Goal: Task Accomplishment & Management: Use online tool/utility

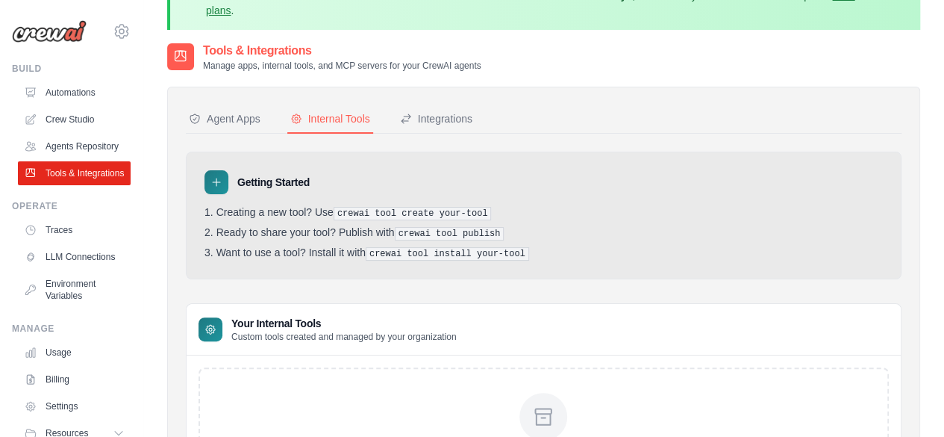
scroll to position [67, 0]
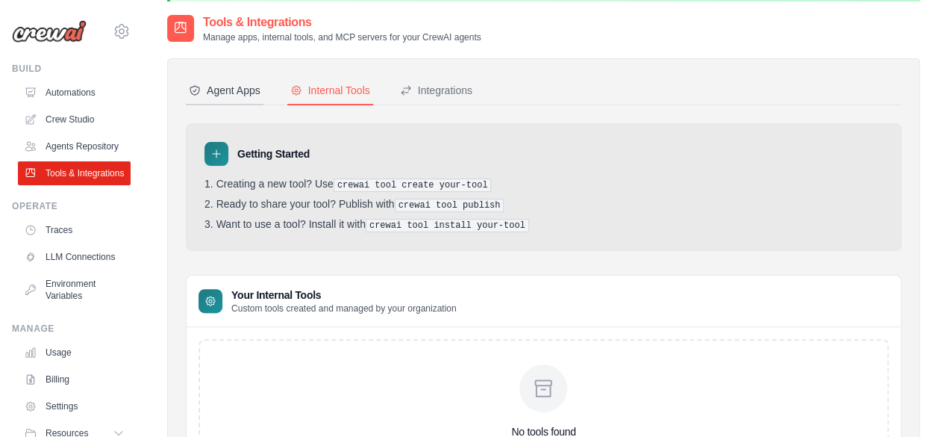
click at [244, 102] on button "Agent Apps" at bounding box center [225, 91] width 78 height 28
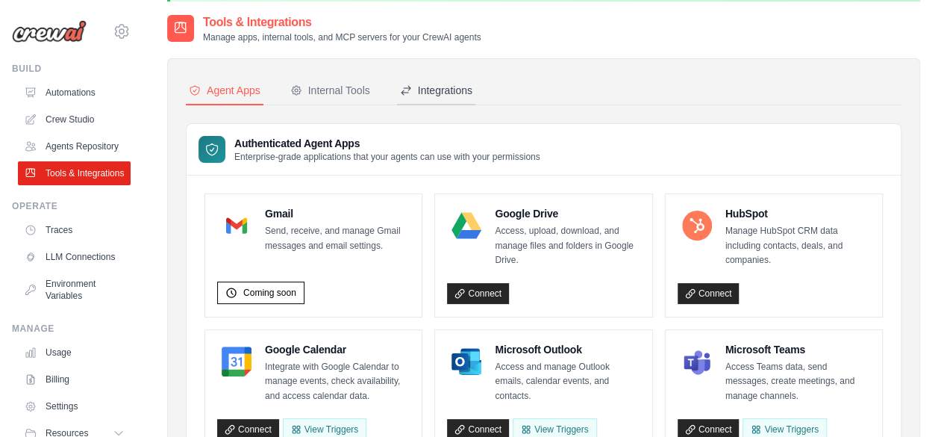
click at [423, 84] on div "Integrations" at bounding box center [436, 90] width 72 height 15
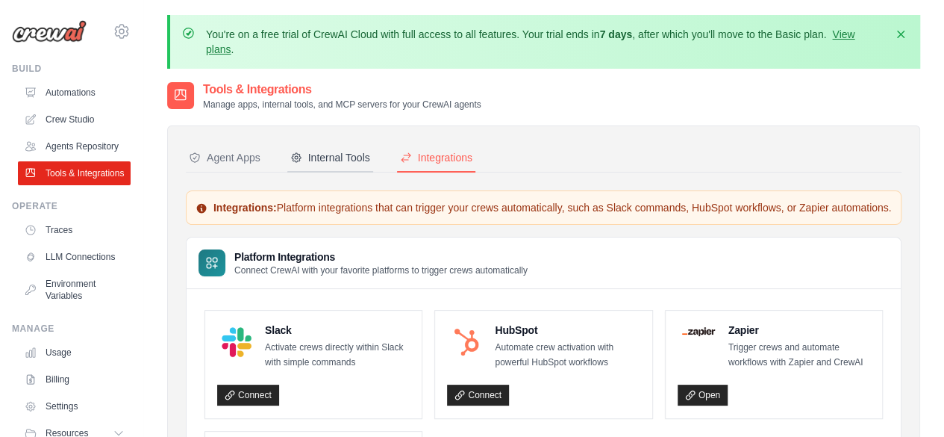
click at [334, 154] on div "Internal Tools" at bounding box center [330, 157] width 80 height 15
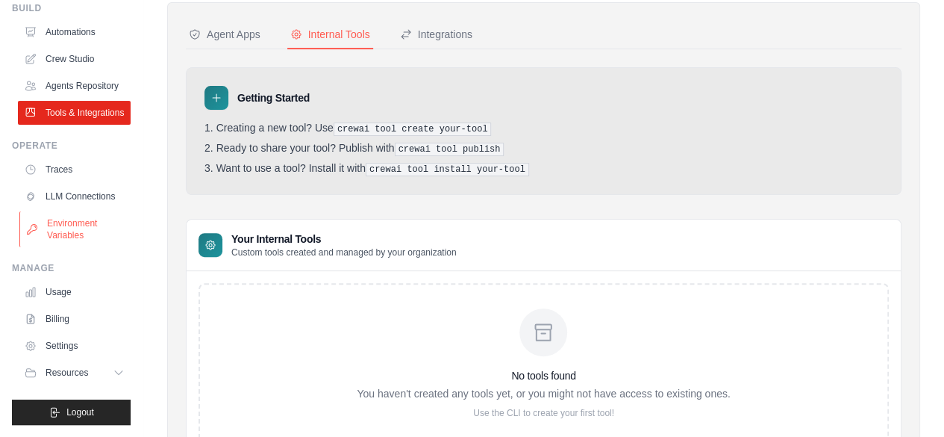
scroll to position [32, 0]
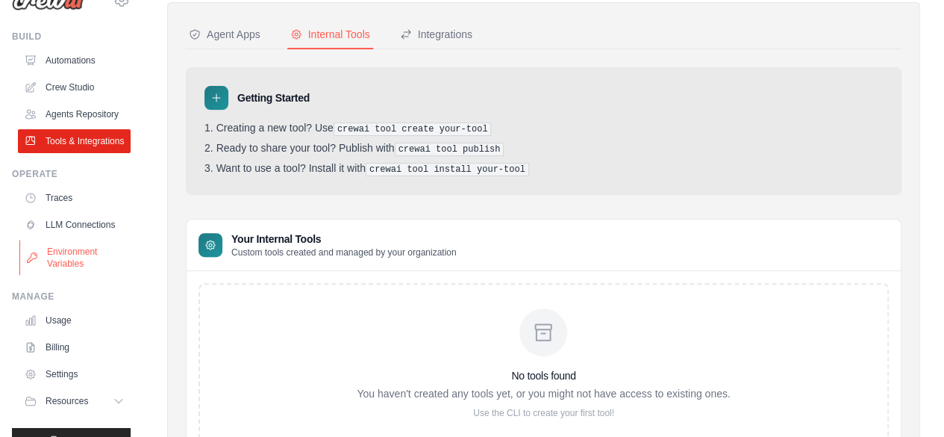
click at [71, 275] on link "Environment Variables" at bounding box center [75, 258] width 113 height 36
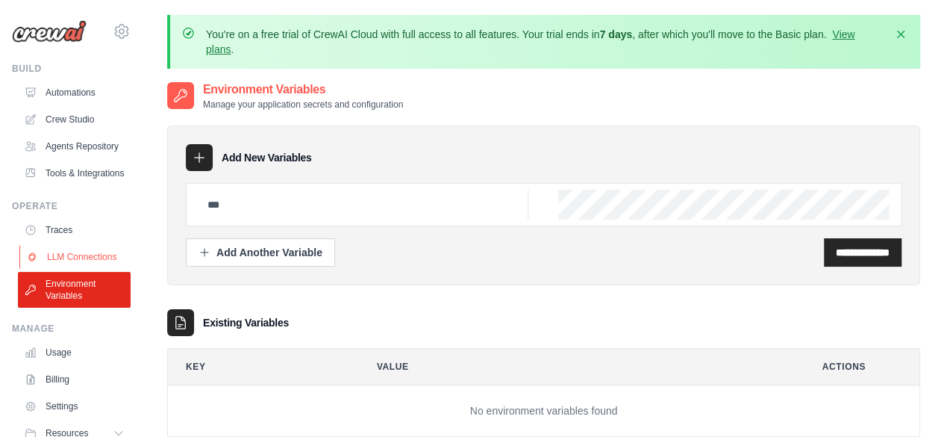
click at [83, 269] on link "LLM Connections" at bounding box center [75, 257] width 113 height 24
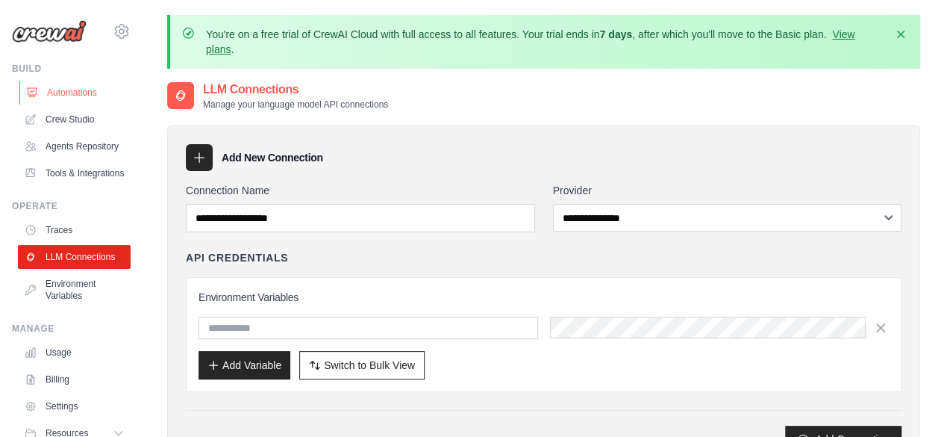
click at [88, 97] on link "Automations" at bounding box center [75, 93] width 113 height 24
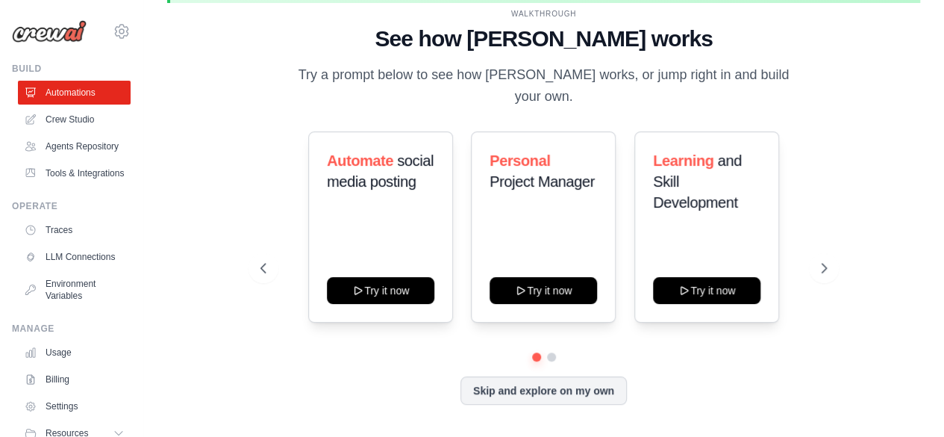
scroll to position [31, 0]
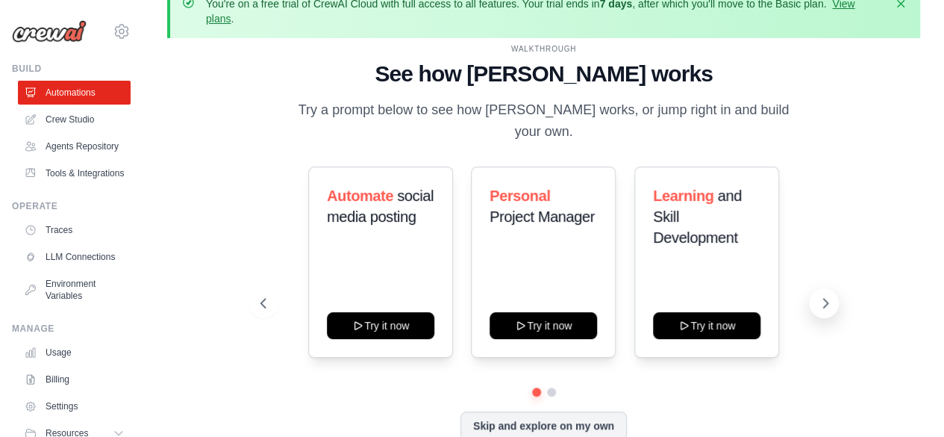
click at [822, 296] on icon at bounding box center [825, 303] width 15 height 15
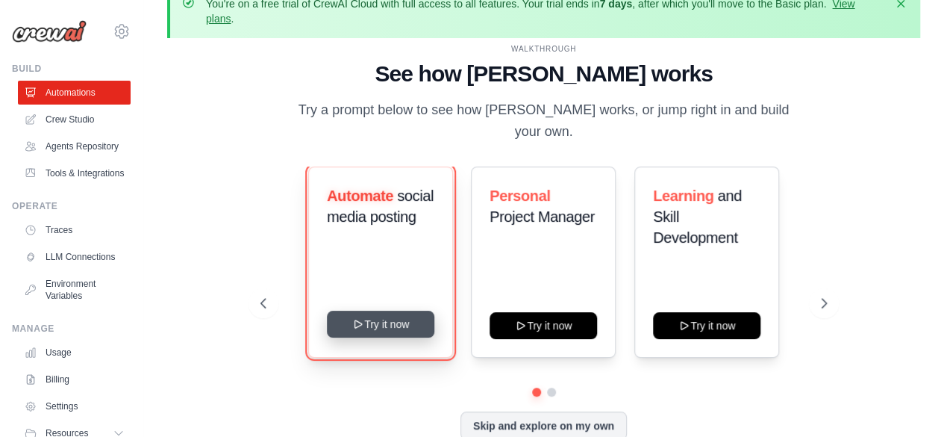
click at [376, 319] on button "Try it now" at bounding box center [380, 323] width 107 height 27
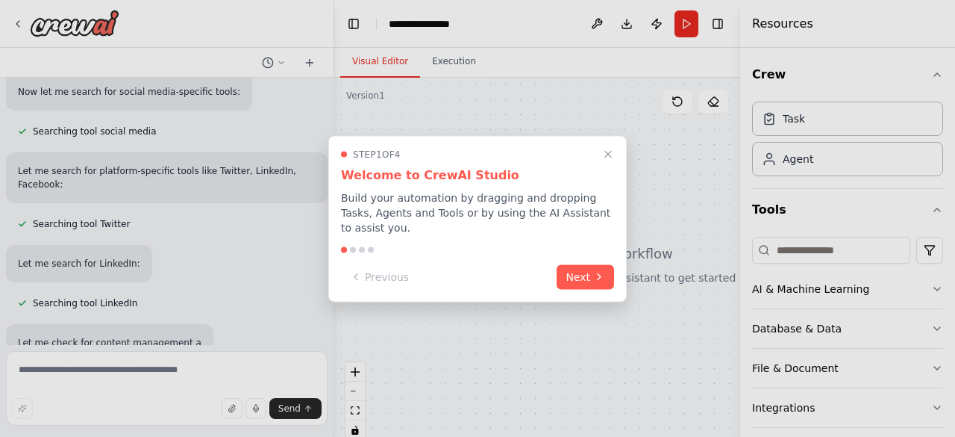
scroll to position [263, 0]
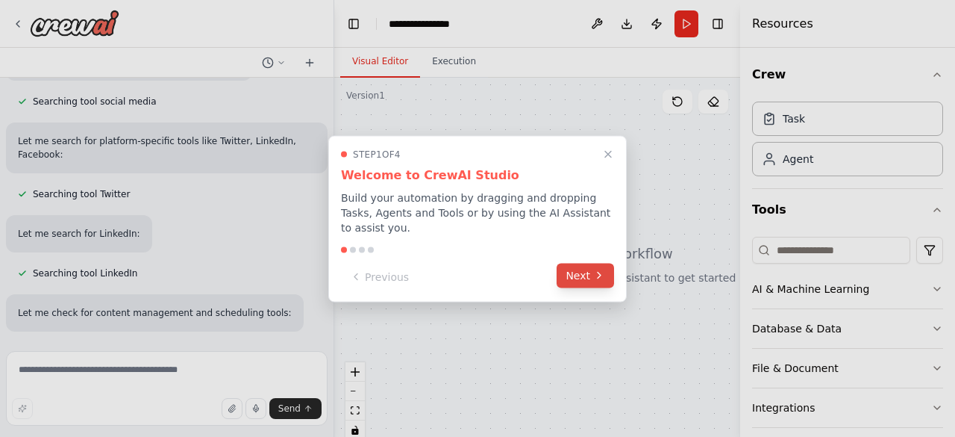
click at [580, 264] on button "Next" at bounding box center [585, 275] width 57 height 25
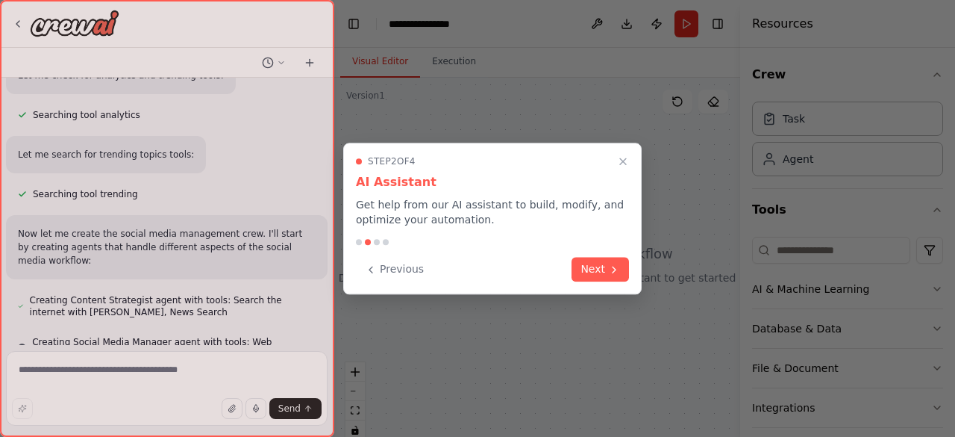
scroll to position [581, 0]
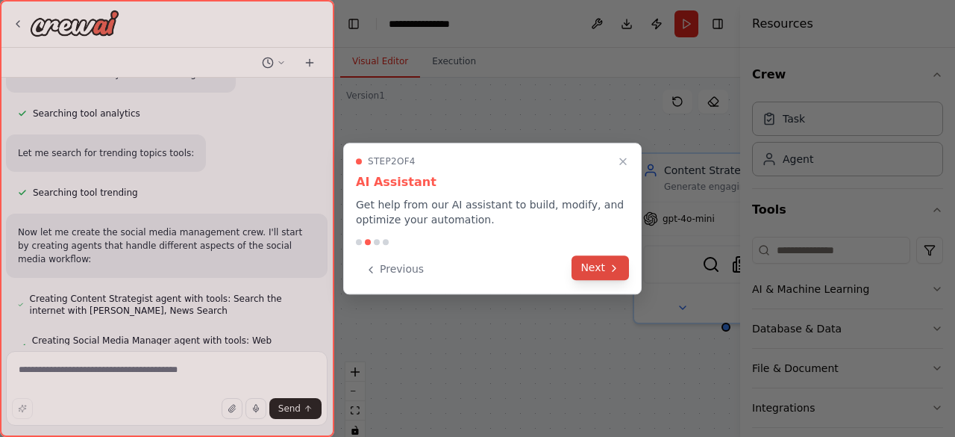
click at [602, 264] on button "Next" at bounding box center [600, 267] width 57 height 25
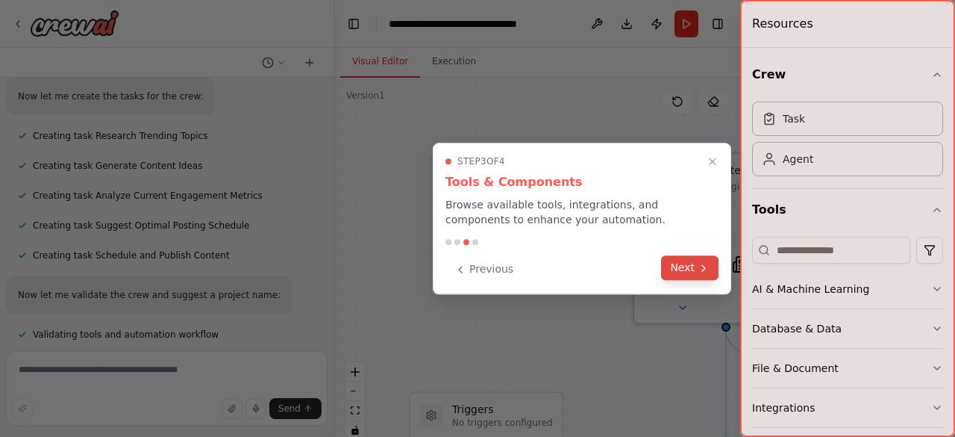
scroll to position [996, 0]
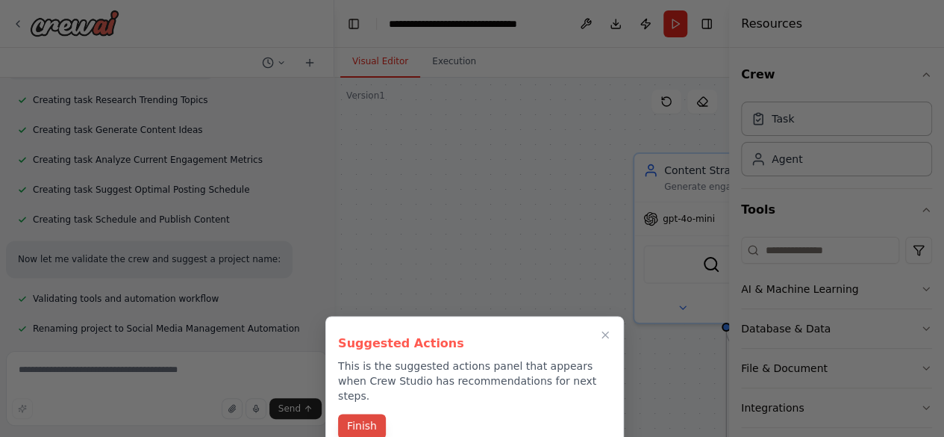
click at [371, 413] on button "Finish" at bounding box center [362, 425] width 48 height 25
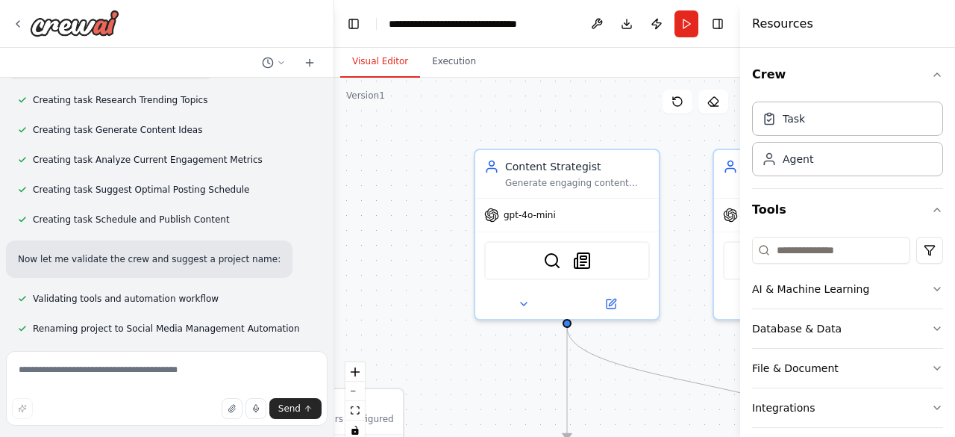
drag, startPoint x: 499, startPoint y: 276, endPoint x: 416, endPoint y: 253, distance: 85.3
click at [416, 253] on div ".deletable-edge-delete-btn { width: 20px; height: 20px; border: 0px solid #ffff…" at bounding box center [537, 264] width 406 height 373
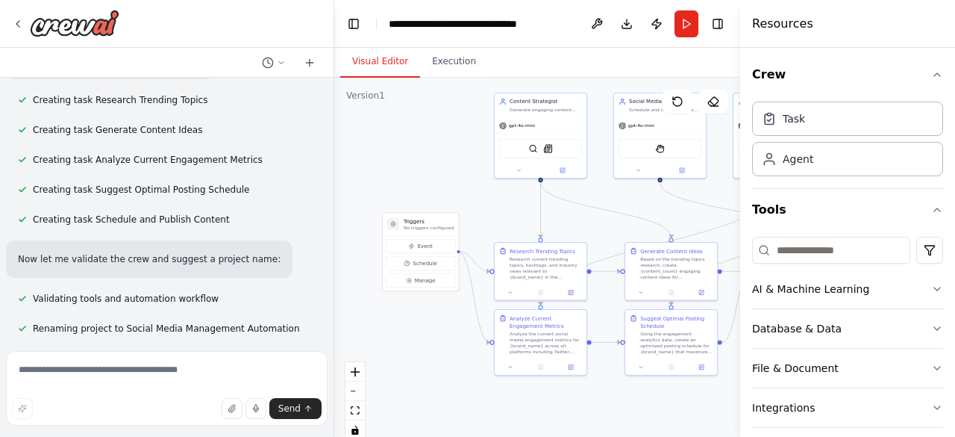
drag, startPoint x: 416, startPoint y: 253, endPoint x: 437, endPoint y: 156, distance: 99.2
click at [437, 156] on div ".deletable-edge-delete-btn { width: 20px; height: 20px; border: 0px solid #ffff…" at bounding box center [537, 264] width 406 height 373
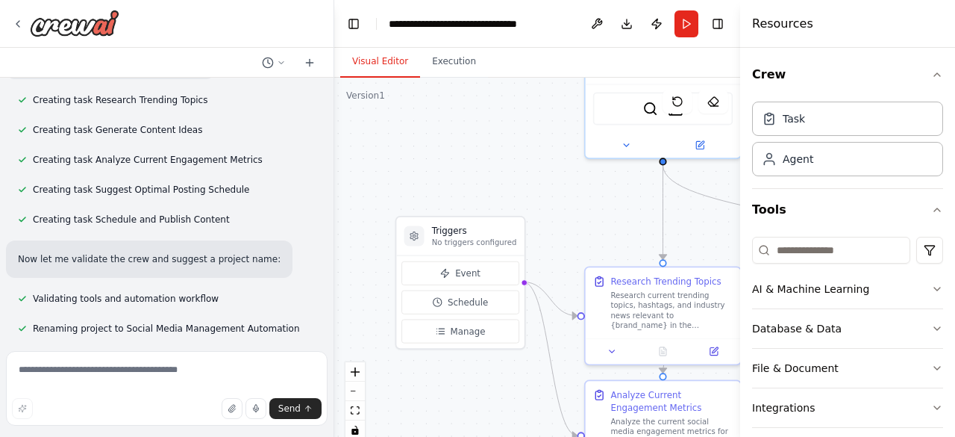
drag, startPoint x: 437, startPoint y: 156, endPoint x: 471, endPoint y: 119, distance: 50.2
click at [471, 119] on div ".deletable-edge-delete-btn { width: 20px; height: 20px; border: 0px solid #ffff…" at bounding box center [537, 264] width 406 height 373
click at [468, 119] on div ".deletable-edge-delete-btn { width: 20px; height: 20px; border: 0px solid #ffff…" at bounding box center [537, 264] width 406 height 373
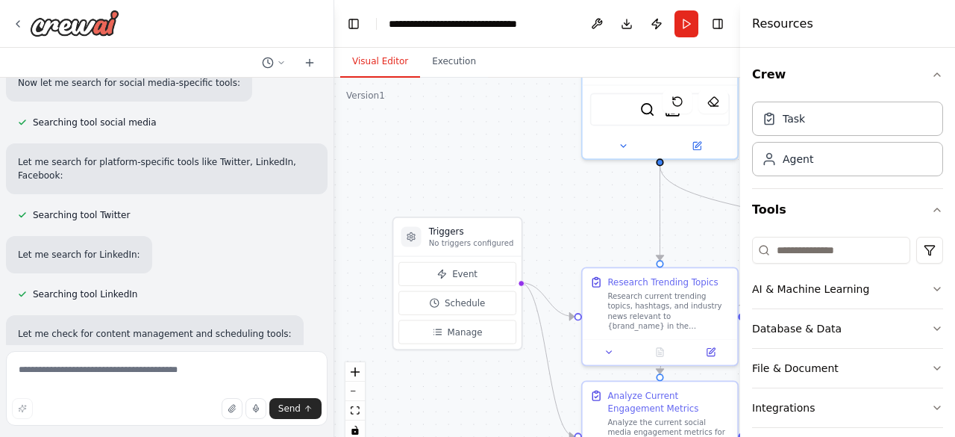
scroll to position [0, 0]
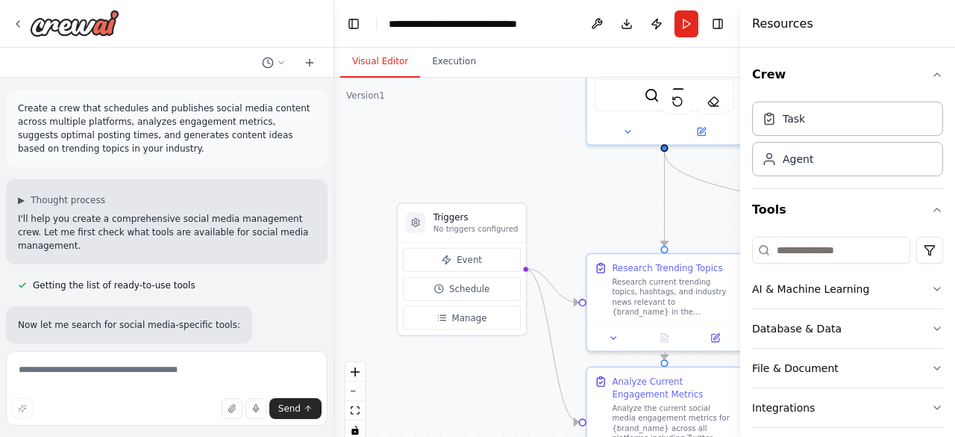
drag, startPoint x: 457, startPoint y: 187, endPoint x: 461, endPoint y: 173, distance: 14.2
click at [461, 173] on div ".deletable-edge-delete-btn { width: 20px; height: 20px; border: 0px solid #ffff…" at bounding box center [537, 264] width 406 height 373
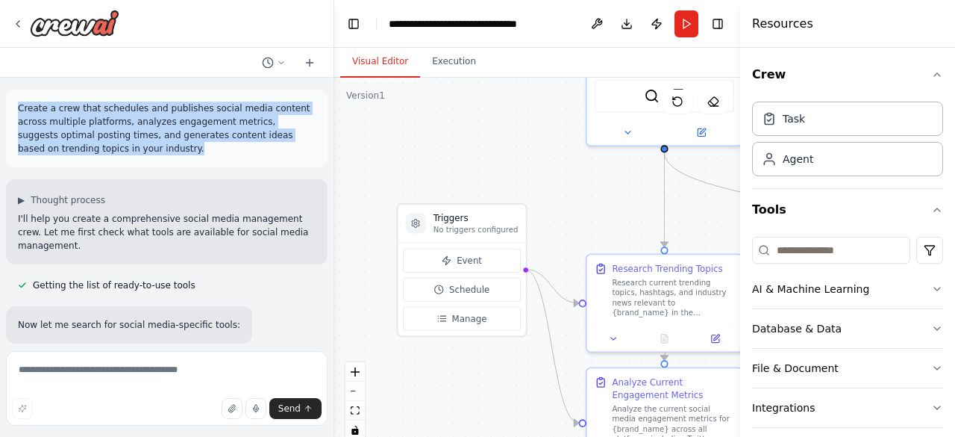
drag, startPoint x: 13, startPoint y: 107, endPoint x: 107, endPoint y: 156, distance: 106.2
click at [107, 156] on div "Create a crew that schedules and publishes social media content across multiple…" at bounding box center [167, 129] width 322 height 78
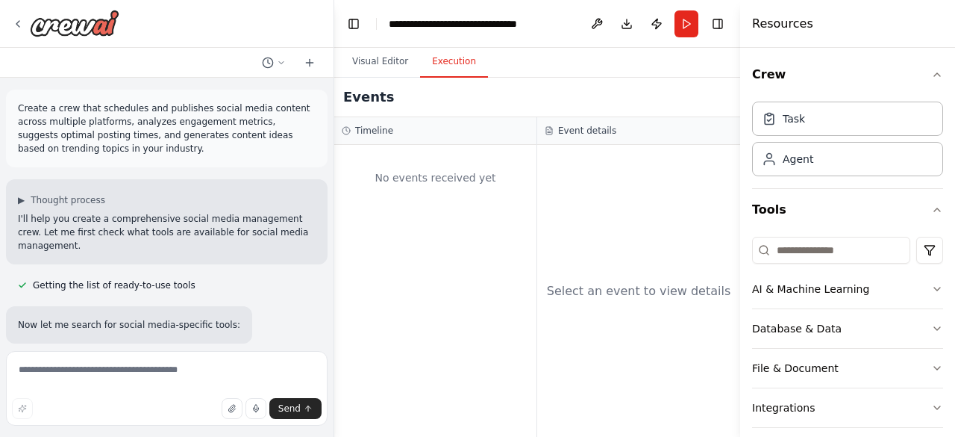
click at [452, 72] on button "Execution" at bounding box center [454, 61] width 68 height 31
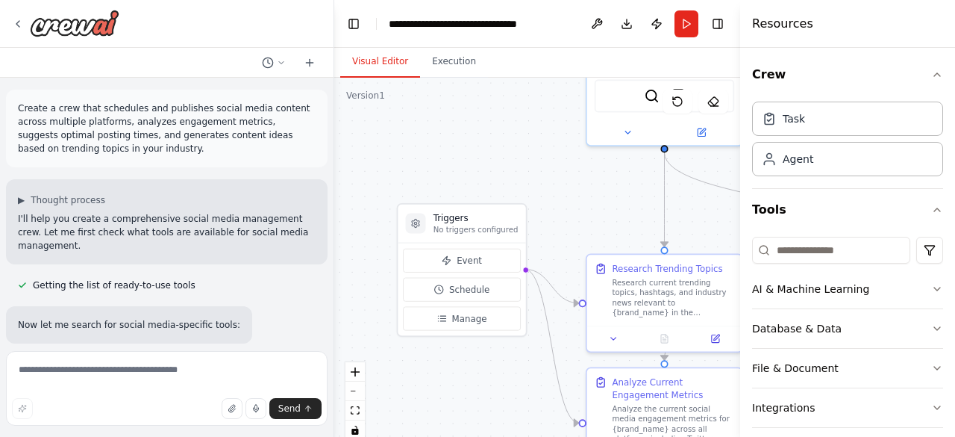
click at [402, 73] on button "Visual Editor" at bounding box center [380, 61] width 80 height 31
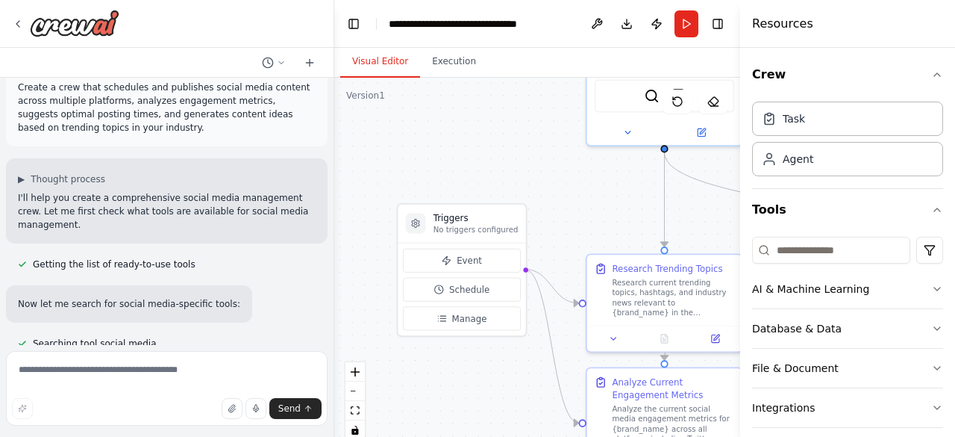
scroll to position [28, 0]
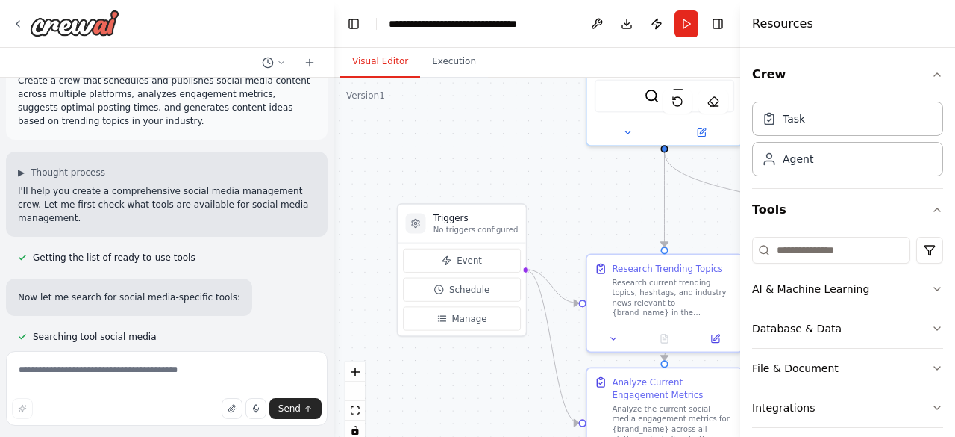
click at [202, 199] on p "I'll help you create a comprehensive social media management crew. Let me first…" at bounding box center [167, 204] width 298 height 40
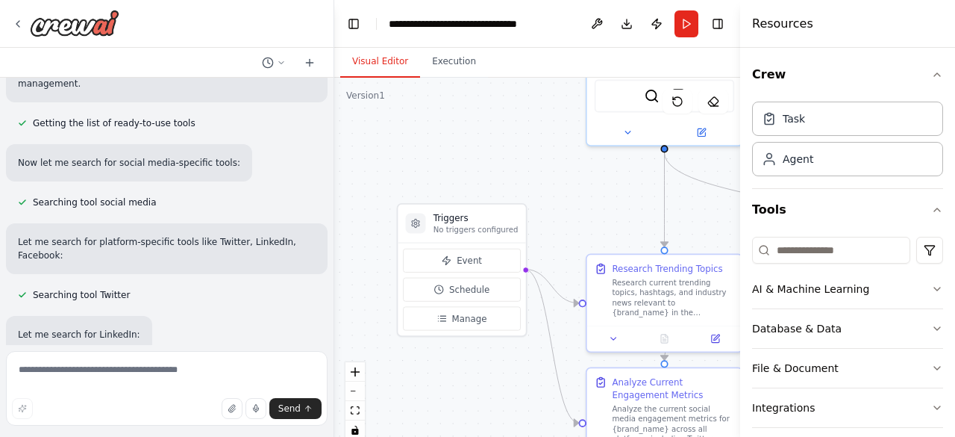
scroll to position [181, 0]
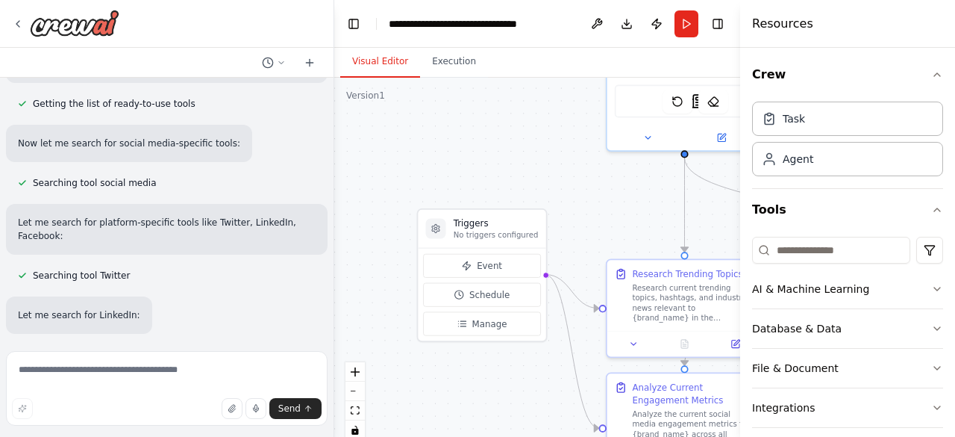
drag, startPoint x: 510, startPoint y: 154, endPoint x: 533, endPoint y: 160, distance: 23.9
click at [533, 160] on div ".deletable-edge-delete-btn { width: 20px; height: 20px; border: 0px solid #ffff…" at bounding box center [537, 264] width 406 height 373
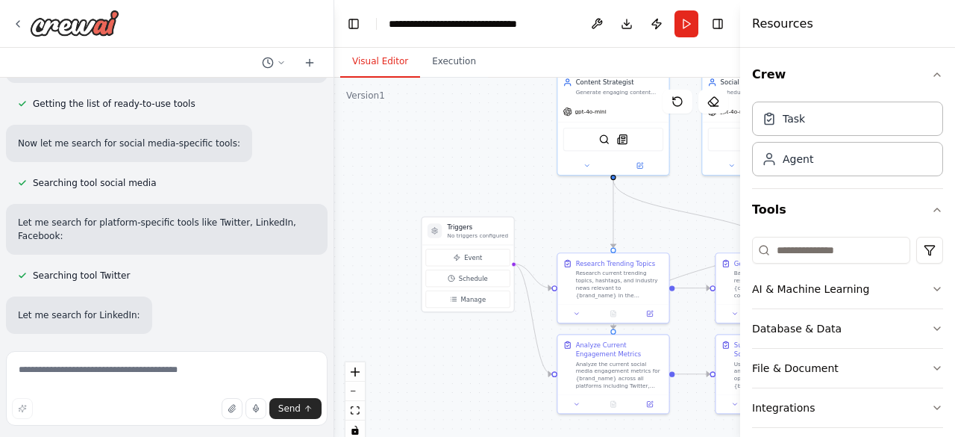
drag, startPoint x: 533, startPoint y: 160, endPoint x: 503, endPoint y: 182, distance: 36.9
click at [503, 182] on div ".deletable-edge-delete-btn { width: 20px; height: 20px; border: 0px solid #ffff…" at bounding box center [537, 264] width 406 height 373
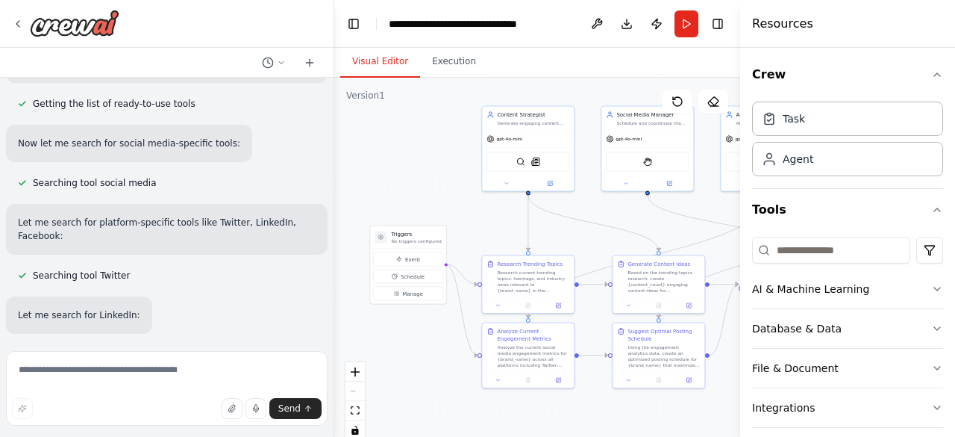
drag, startPoint x: 503, startPoint y: 182, endPoint x: 437, endPoint y: 197, distance: 67.3
click at [437, 197] on div ".deletable-edge-delete-btn { width: 20px; height: 20px; border: 0px solid #ffff…" at bounding box center [537, 264] width 406 height 373
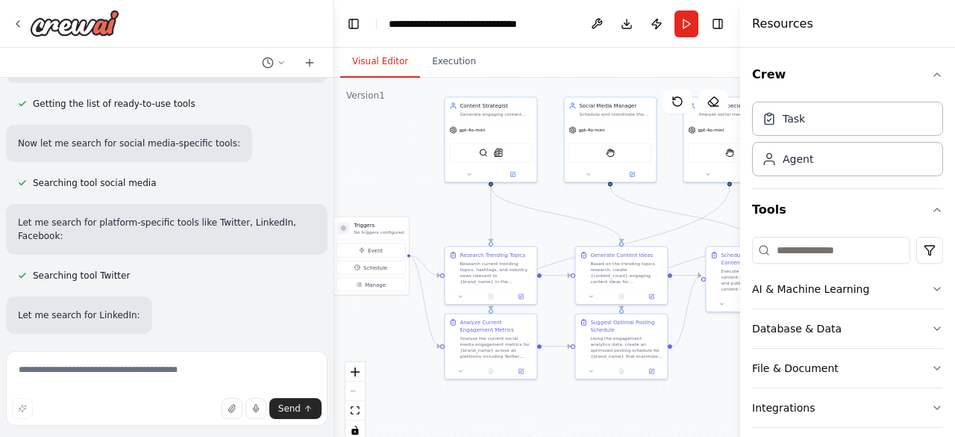
drag, startPoint x: 437, startPoint y: 197, endPoint x: 400, endPoint y: 187, distance: 38.6
click at [400, 187] on div ".deletable-edge-delete-btn { width: 20px; height: 20px; border: 0px solid #ffff…" at bounding box center [537, 264] width 406 height 373
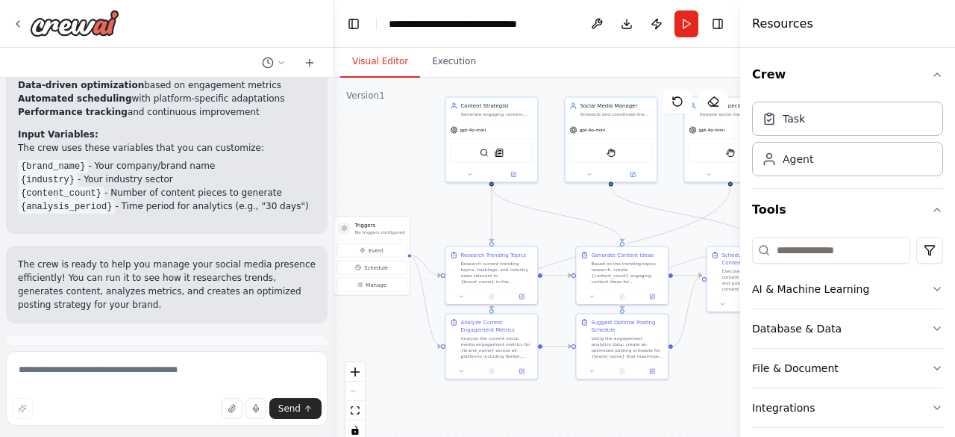
scroll to position [1689, 0]
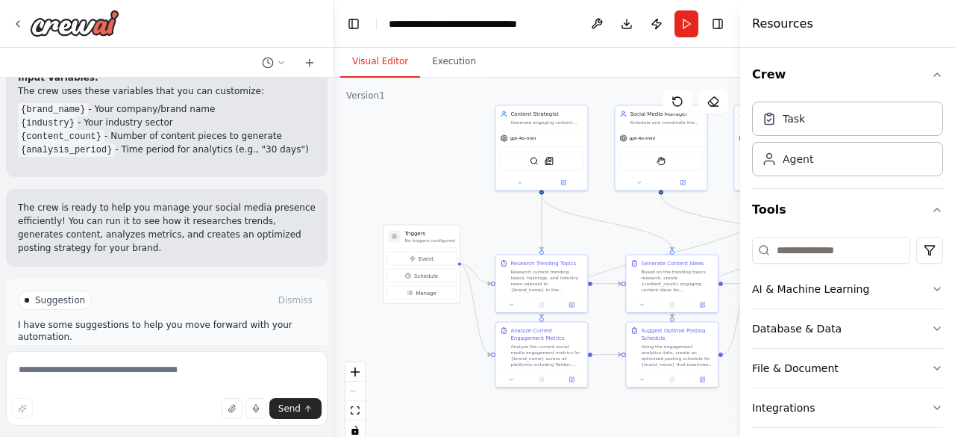
drag, startPoint x: 411, startPoint y: 169, endPoint x: 458, endPoint y: 175, distance: 47.5
click at [458, 175] on div ".deletable-edge-delete-btn { width: 20px; height: 20px; border: 0px solid #ffff…" at bounding box center [537, 264] width 406 height 373
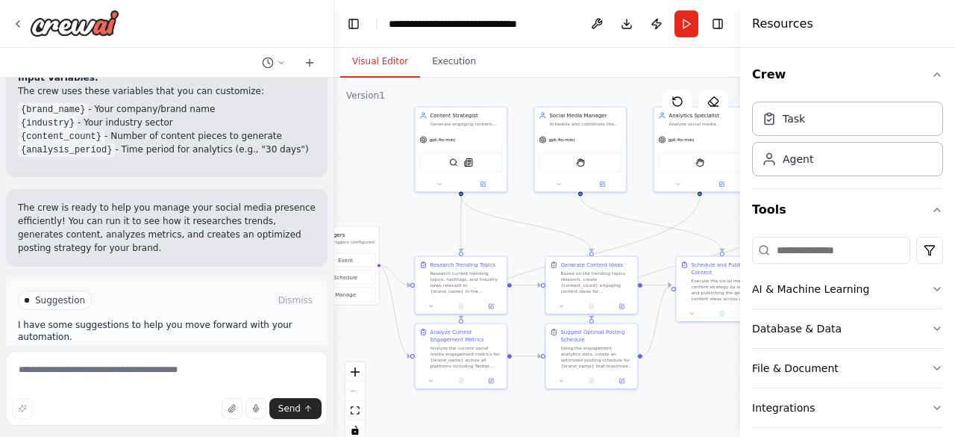
drag, startPoint x: 491, startPoint y: 227, endPoint x: 412, endPoint y: 229, distance: 79.1
click at [412, 229] on div ".deletable-edge-delete-btn { width: 20px; height: 20px; border: 0px solid #ffff…" at bounding box center [537, 264] width 406 height 373
click at [475, 282] on div "Research current trending topics, hashtags, and industry news relevant to {bran…" at bounding box center [464, 280] width 72 height 24
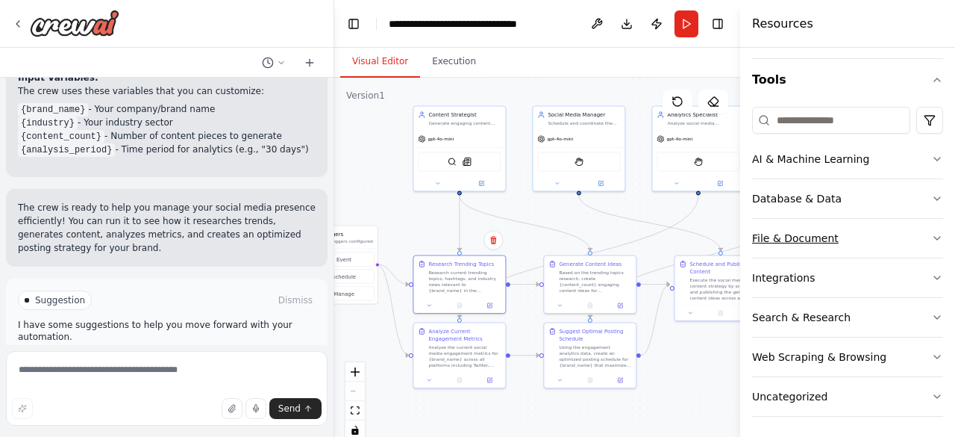
scroll to position [0, 0]
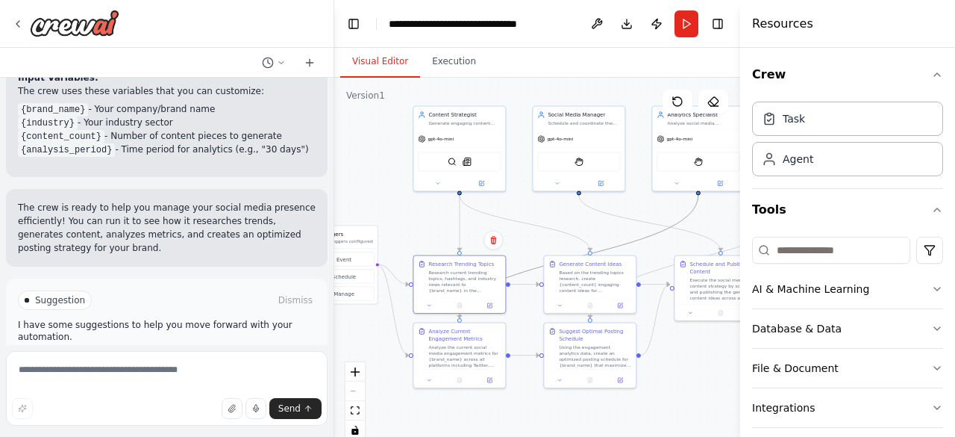
drag, startPoint x: 650, startPoint y: 240, endPoint x: 687, endPoint y: 378, distance: 143.7
click at [687, 378] on div ".deletable-edge-delete-btn { width: 20px; height: 20px; border: 0px solid #ffff…" at bounding box center [537, 264] width 406 height 373
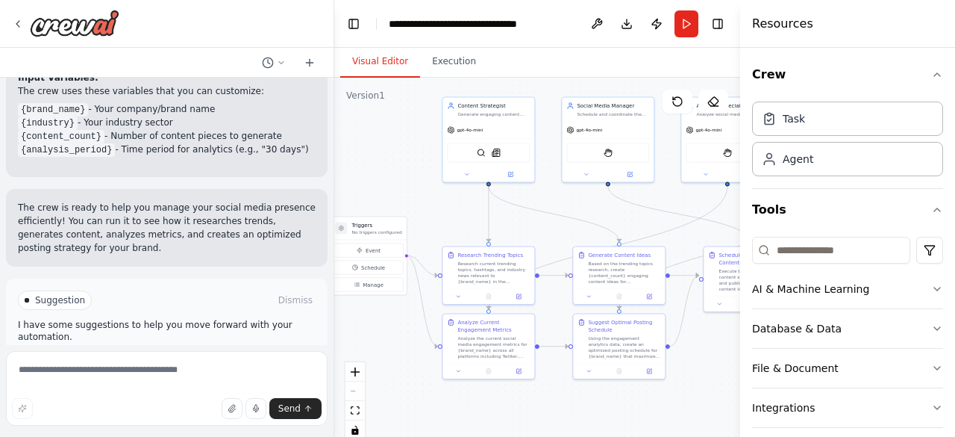
drag, startPoint x: 687, startPoint y: 378, endPoint x: 716, endPoint y: 368, distance: 30.2
click at [716, 368] on div ".deletable-edge-delete-btn { width: 20px; height: 20px; border: 0px solid #ffff…" at bounding box center [537, 264] width 406 height 373
click at [81, 26] on img at bounding box center [75, 23] width 90 height 27
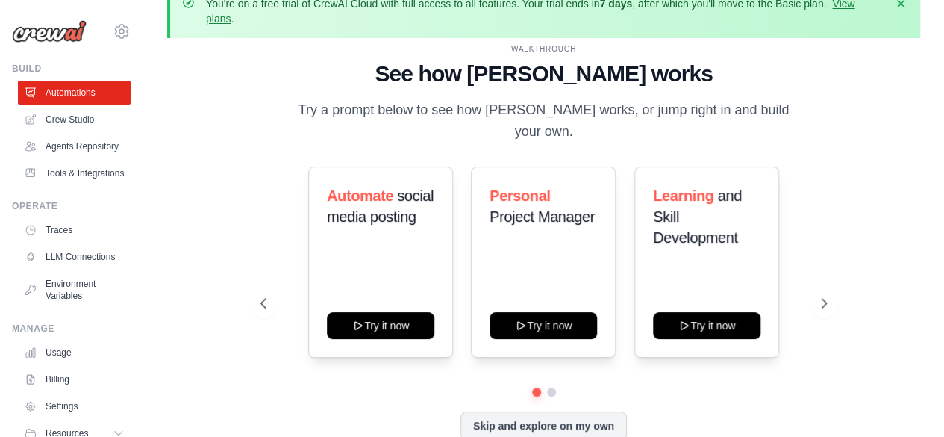
scroll to position [66, 0]
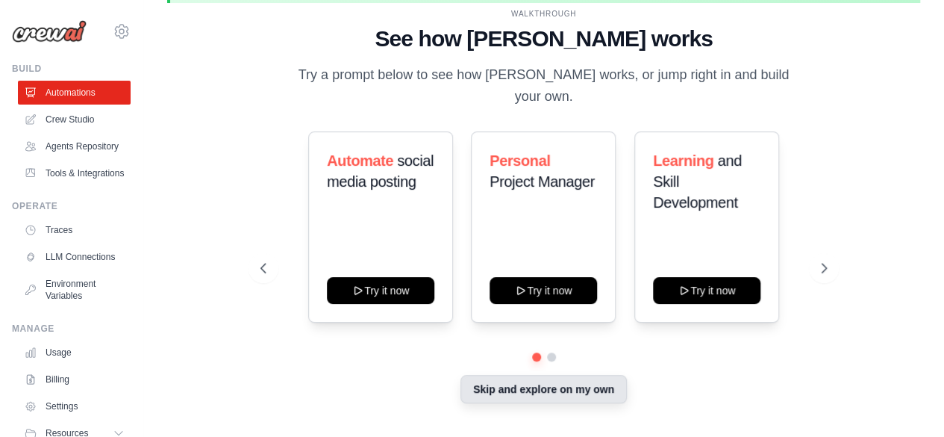
click at [478, 381] on button "Skip and explore on my own" at bounding box center [543, 389] width 166 height 28
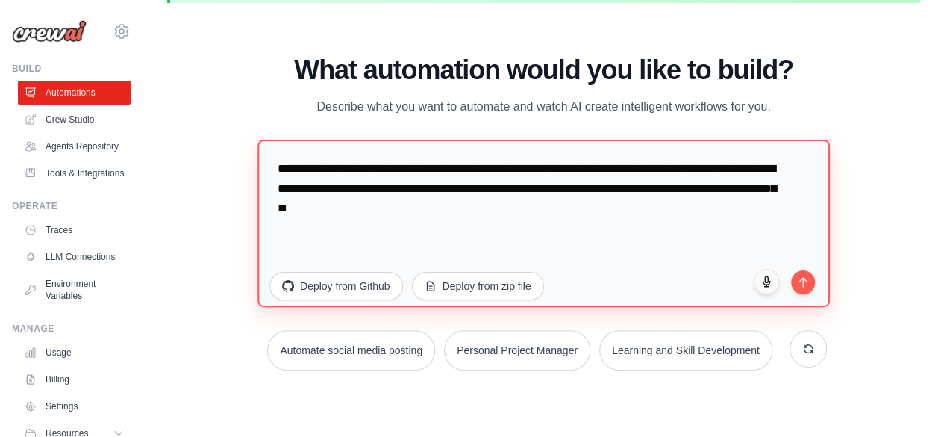
click at [546, 214] on textarea "**********" at bounding box center [543, 222] width 572 height 167
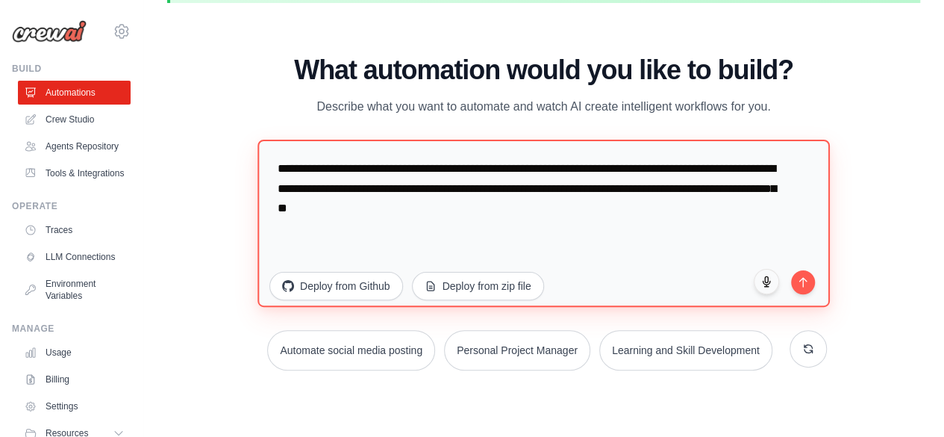
click at [546, 214] on textarea "**********" at bounding box center [543, 222] width 572 height 167
drag, startPoint x: 380, startPoint y: 169, endPoint x: 545, endPoint y: 218, distance: 171.9
click at [545, 218] on textarea "**********" at bounding box center [543, 222] width 572 height 167
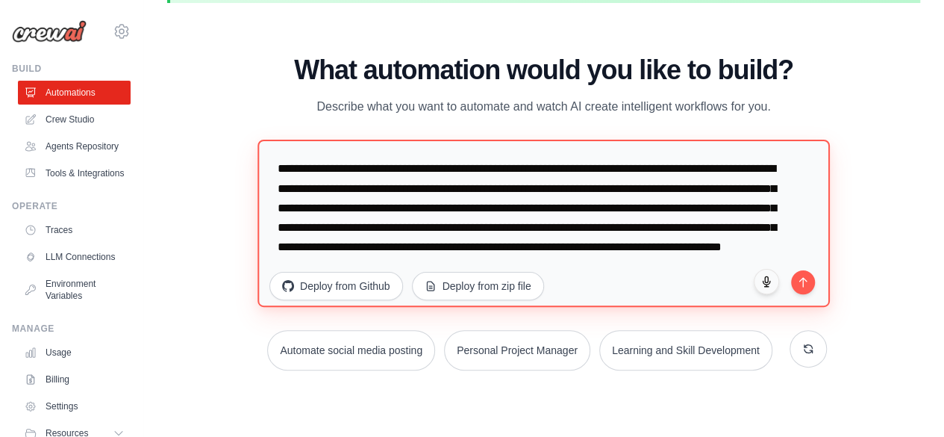
scroll to position [7, 0]
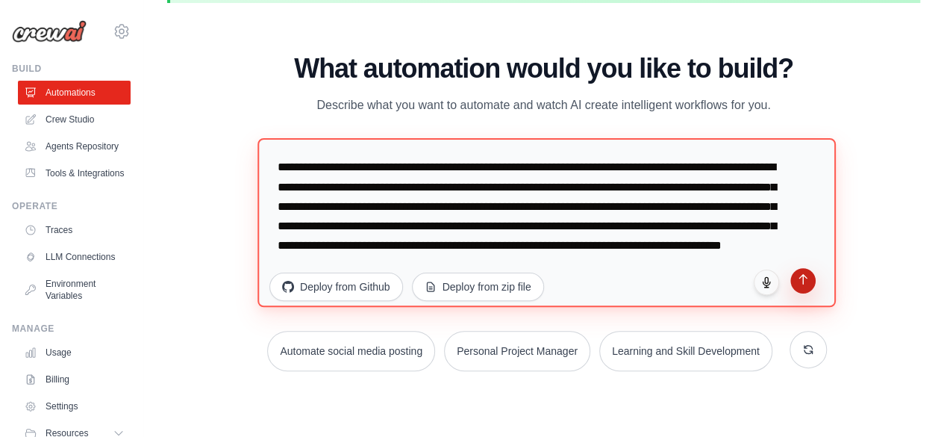
type textarea "**********"
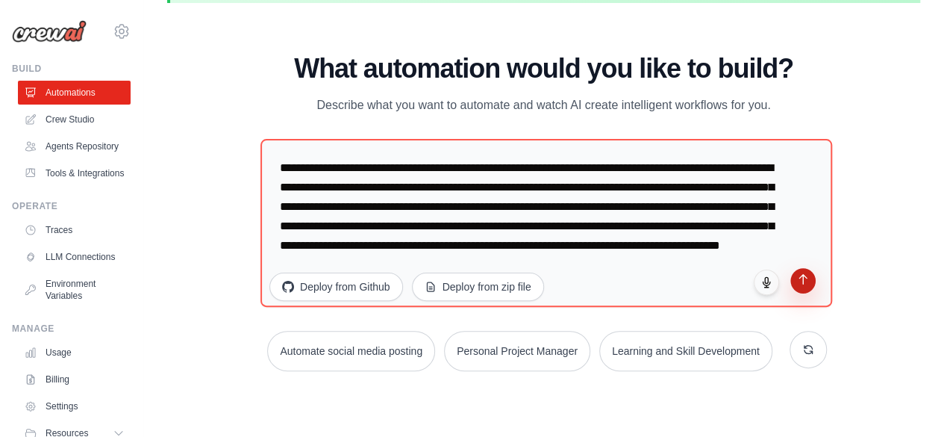
click at [809, 280] on button "submit" at bounding box center [802, 280] width 25 height 25
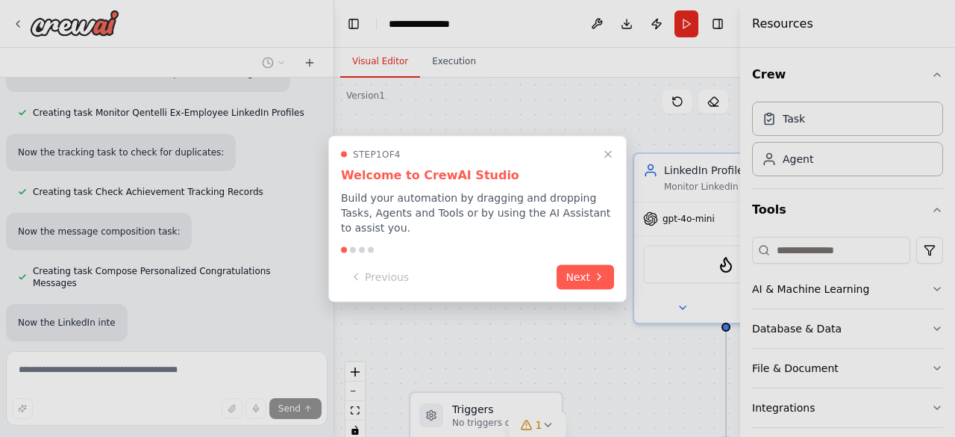
scroll to position [1292, 0]
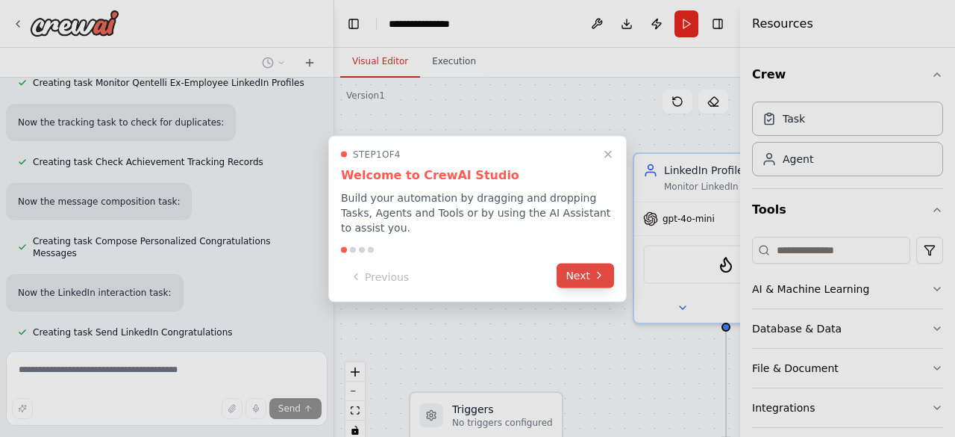
click at [580, 266] on button "Next" at bounding box center [585, 275] width 57 height 25
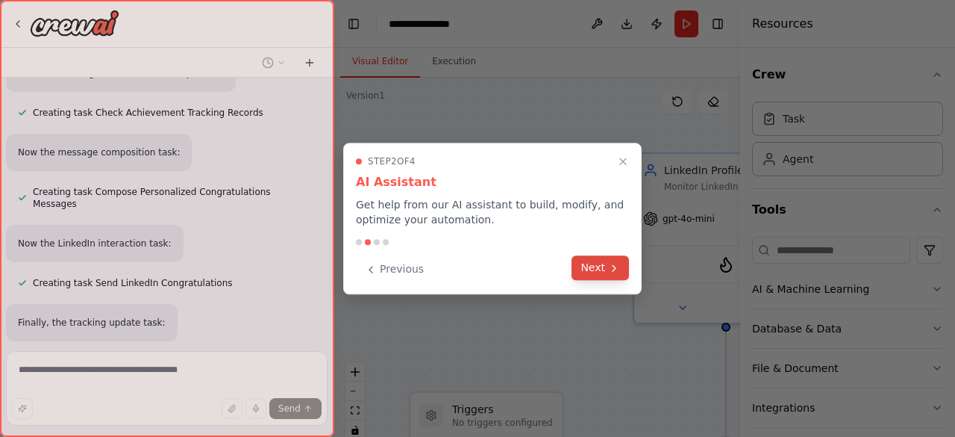
scroll to position [1371, 0]
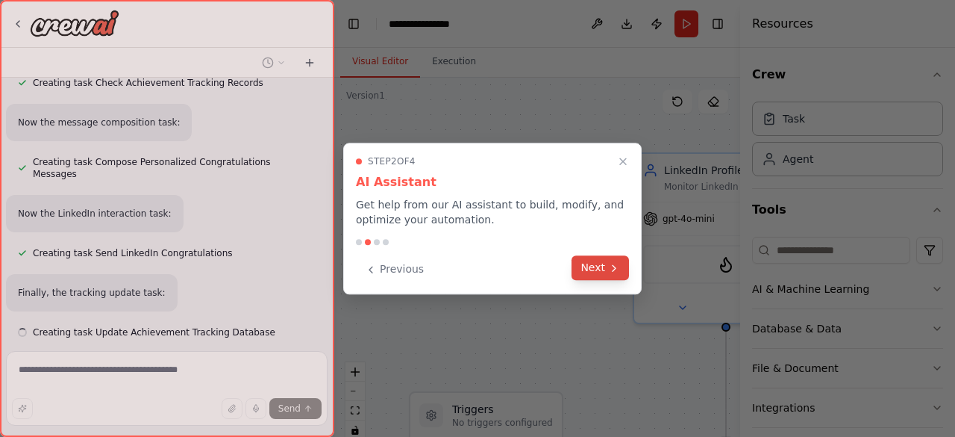
click at [594, 260] on button "Next" at bounding box center [600, 267] width 57 height 25
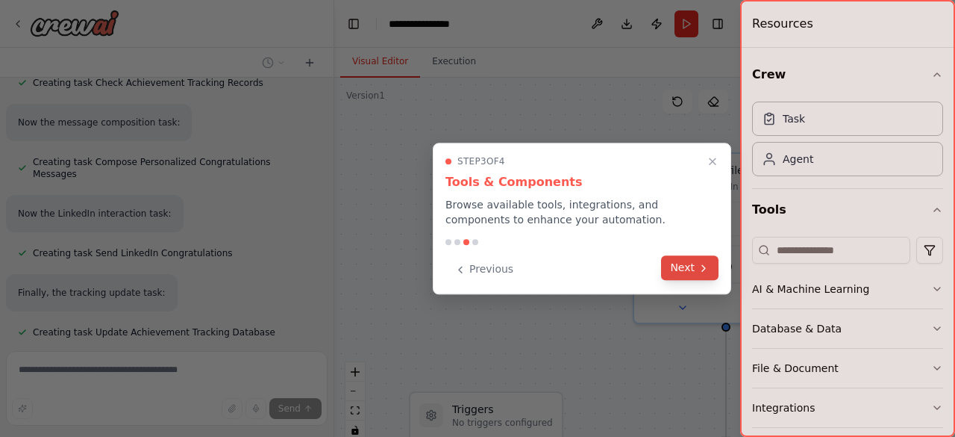
click at [684, 260] on button "Next" at bounding box center [689, 267] width 57 height 25
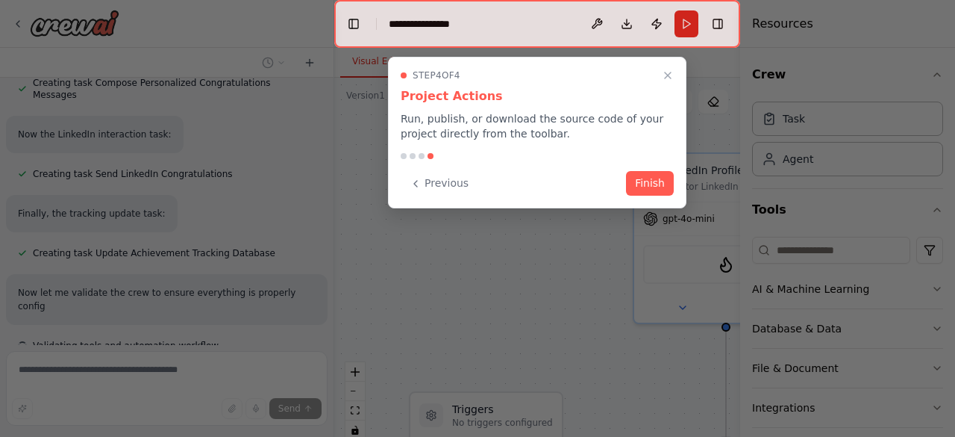
scroll to position [1463, 0]
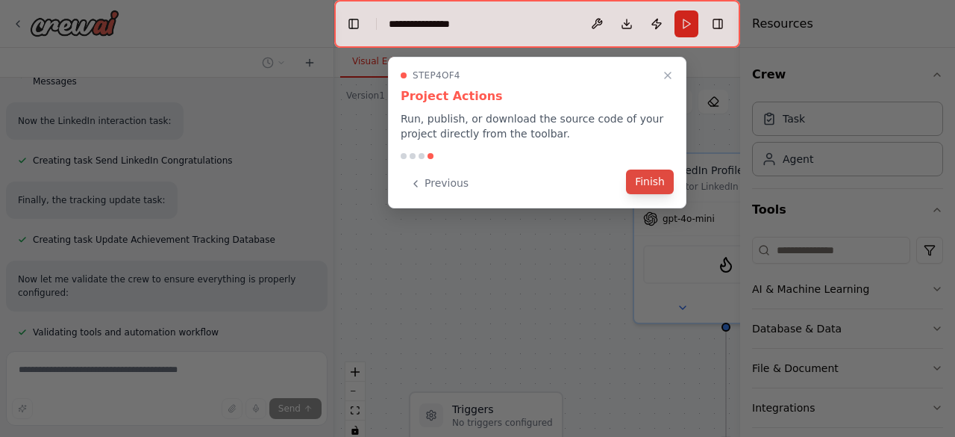
click at [657, 193] on button "Finish" at bounding box center [650, 181] width 48 height 25
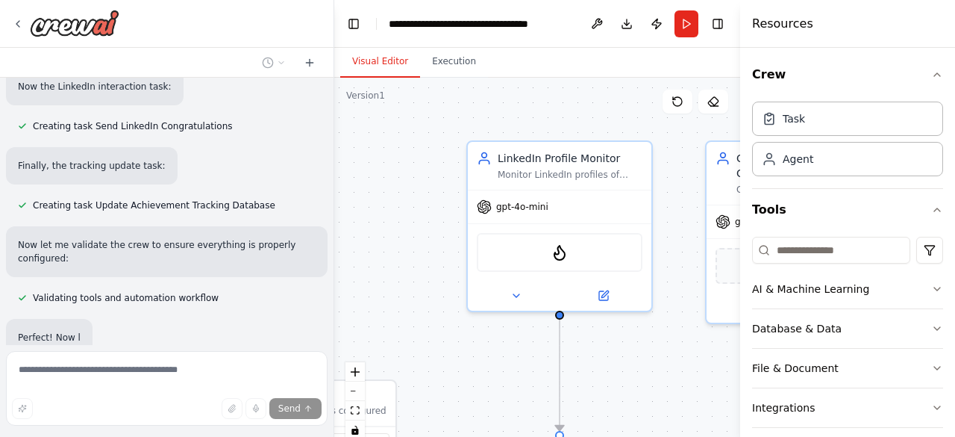
scroll to position [1543, 0]
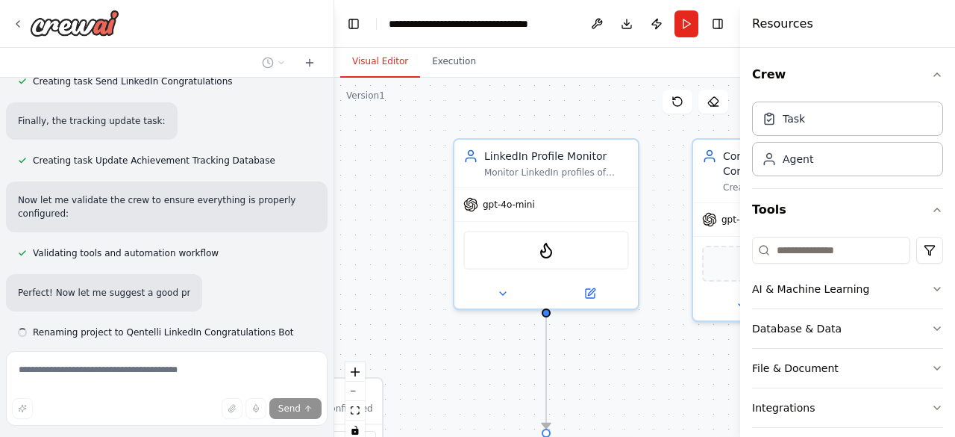
drag, startPoint x: 554, startPoint y: 274, endPoint x: 375, endPoint y: 260, distance: 179.6
click at [375, 260] on div ".deletable-edge-delete-btn { width: 20px; height: 20px; border: 0px solid #ffff…" at bounding box center [537, 264] width 406 height 373
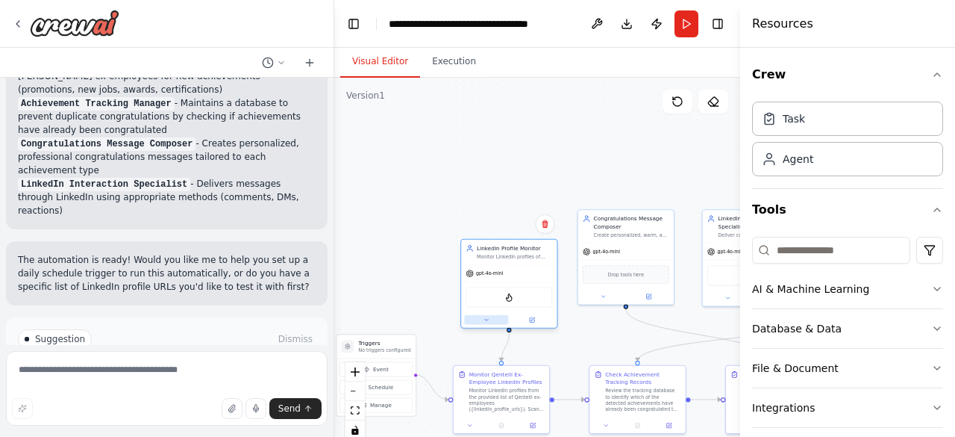
drag, startPoint x: 461, startPoint y: 289, endPoint x: 468, endPoint y: 327, distance: 38.6
click at [468, 325] on button at bounding box center [486, 320] width 44 height 10
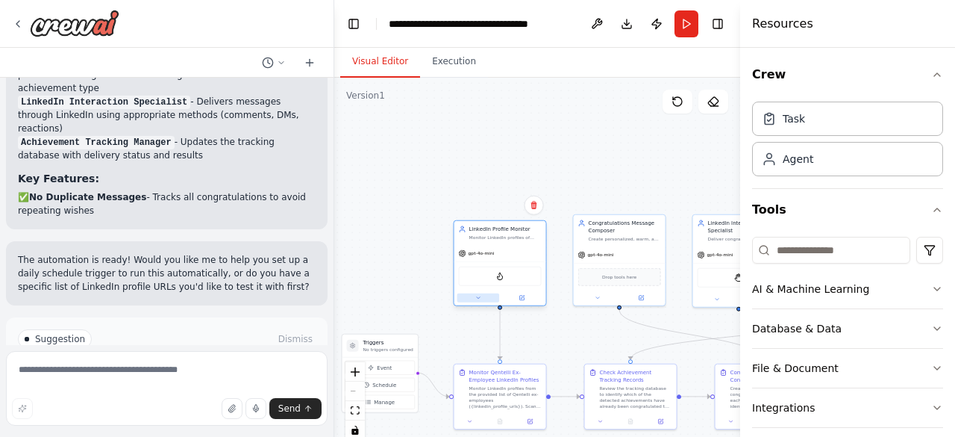
drag, startPoint x: 468, startPoint y: 327, endPoint x: 464, endPoint y: 296, distance: 30.8
click at [464, 296] on button at bounding box center [478, 297] width 43 height 9
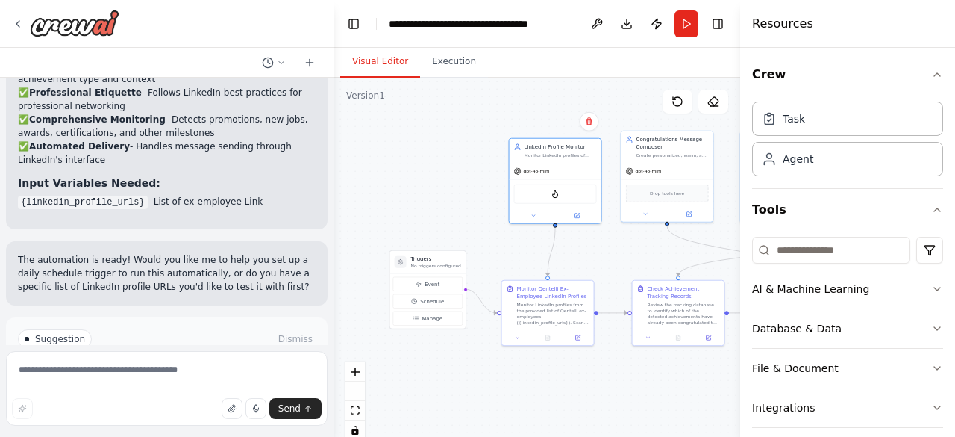
drag, startPoint x: 421, startPoint y: 196, endPoint x: 466, endPoint y: 113, distance: 94.2
click at [466, 113] on div ".deletable-edge-delete-btn { width: 20px; height: 20px; border: 0px solid #ffff…" at bounding box center [537, 264] width 406 height 373
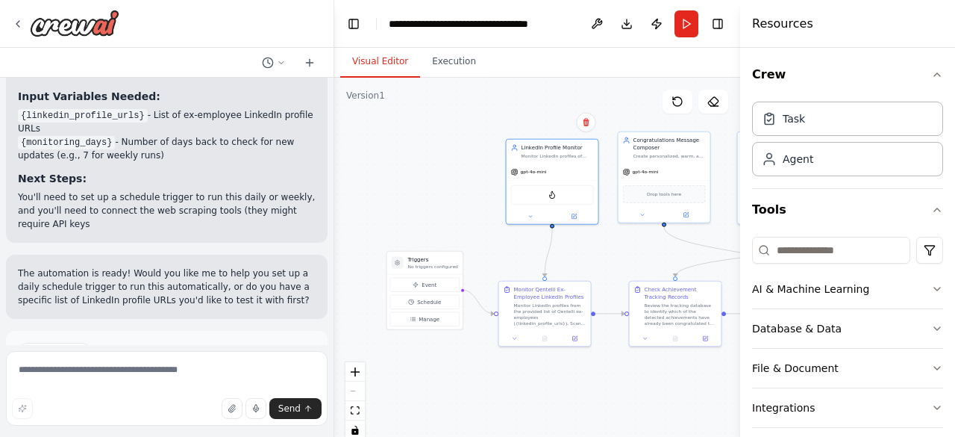
scroll to position [2278, 0]
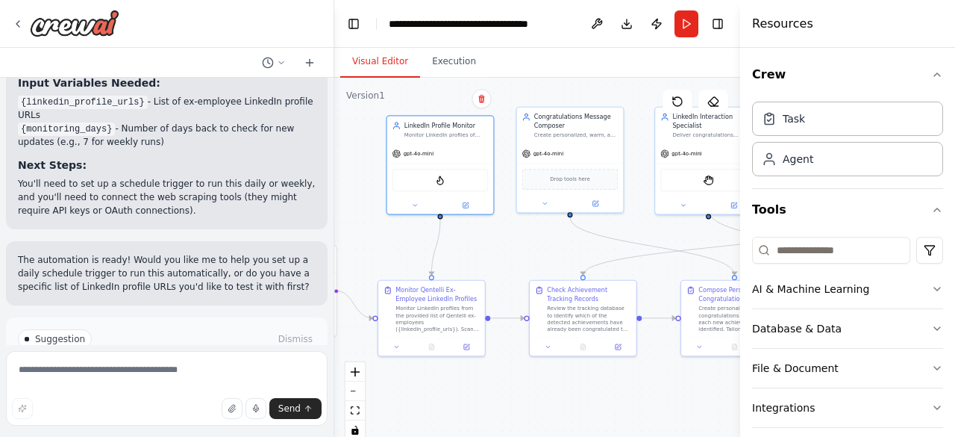
drag, startPoint x: 643, startPoint y: 248, endPoint x: 516, endPoint y: 246, distance: 126.9
click at [516, 246] on div ".deletable-edge-delete-btn { width: 20px; height: 20px; border: 0px solid #ffff…" at bounding box center [537, 264] width 406 height 373
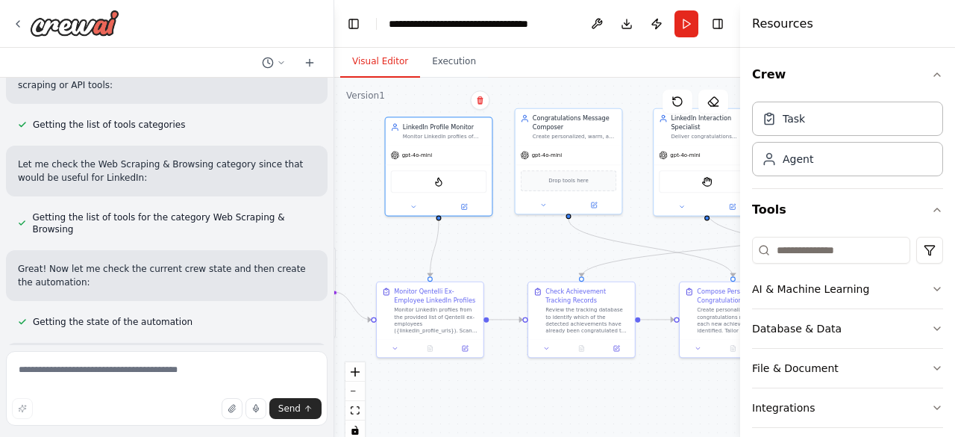
scroll to position [537, 0]
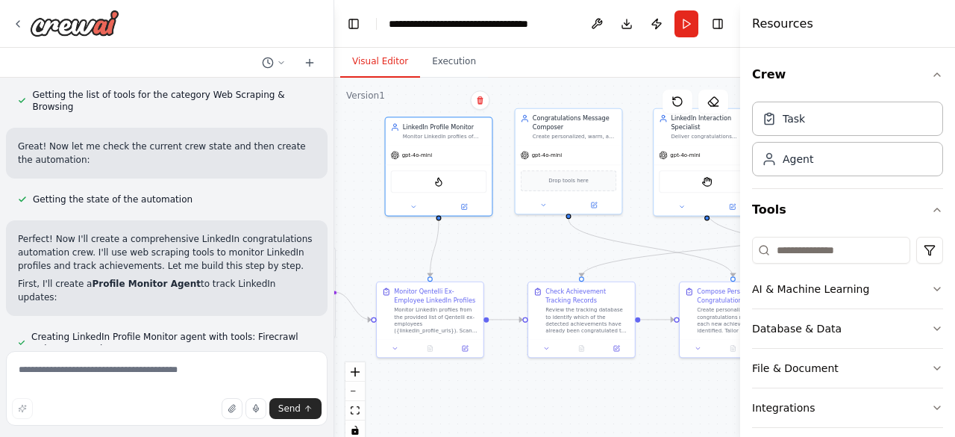
drag, startPoint x: 172, startPoint y: 308, endPoint x: 118, endPoint y: 302, distance: 54.8
click at [118, 331] on span "Creating LinkedIn Profile Monitor agent with tools: Firecrawl web scrape tool" at bounding box center [173, 343] width 284 height 24
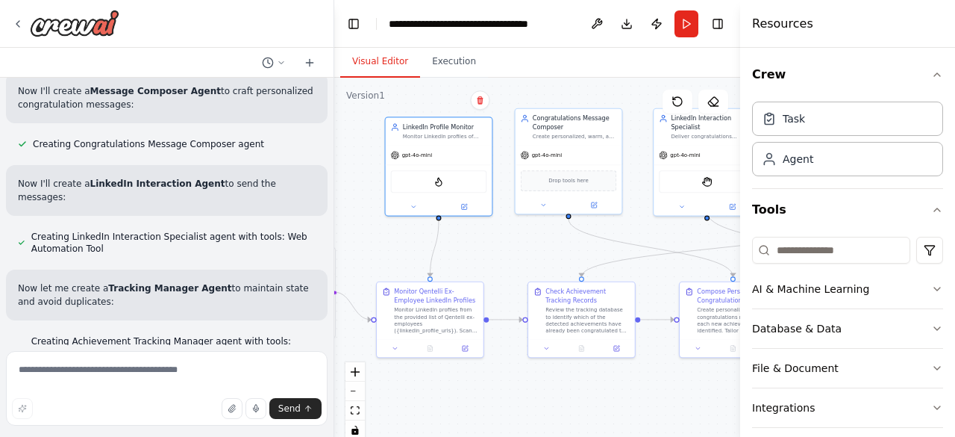
scroll to position [949, 0]
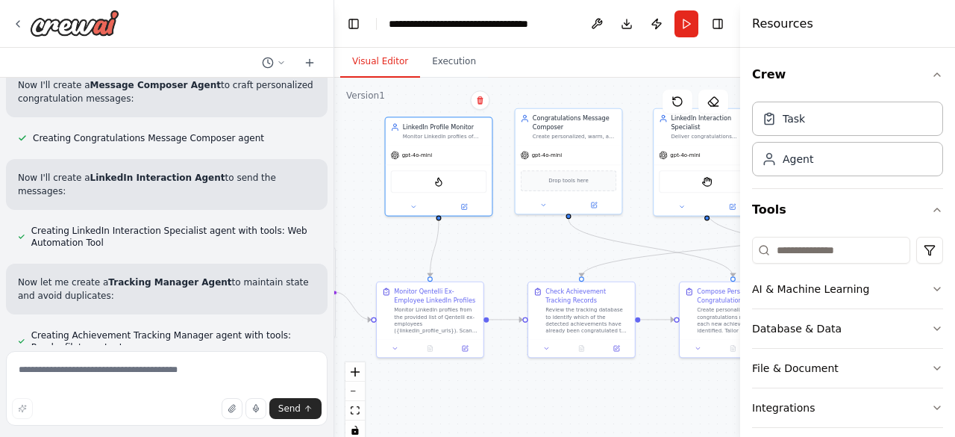
click at [118, 326] on div "Creating Achievement Tracking Manager agent with tools: Read a file's content" at bounding box center [167, 341] width 322 height 30
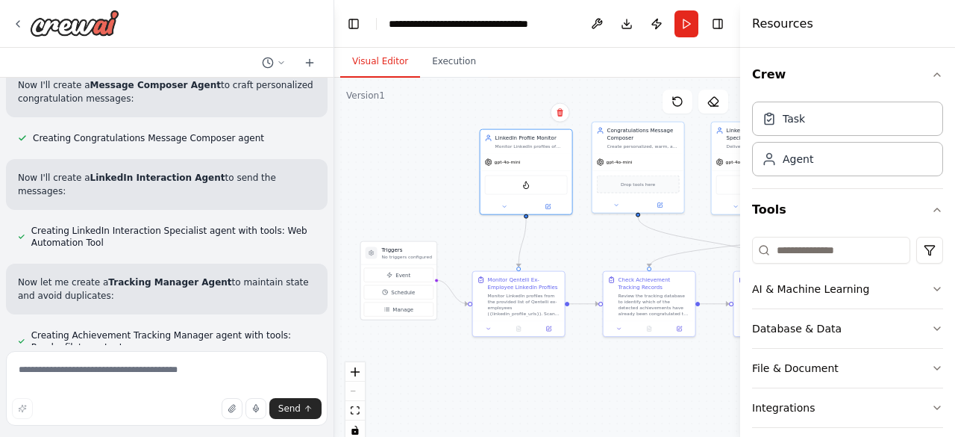
drag, startPoint x: 445, startPoint y: 405, endPoint x: 542, endPoint y: 371, distance: 102.9
click at [542, 371] on div ".deletable-edge-delete-btn { width: 20px; height: 20px; border: 0px solid #ffff…" at bounding box center [537, 264] width 406 height 373
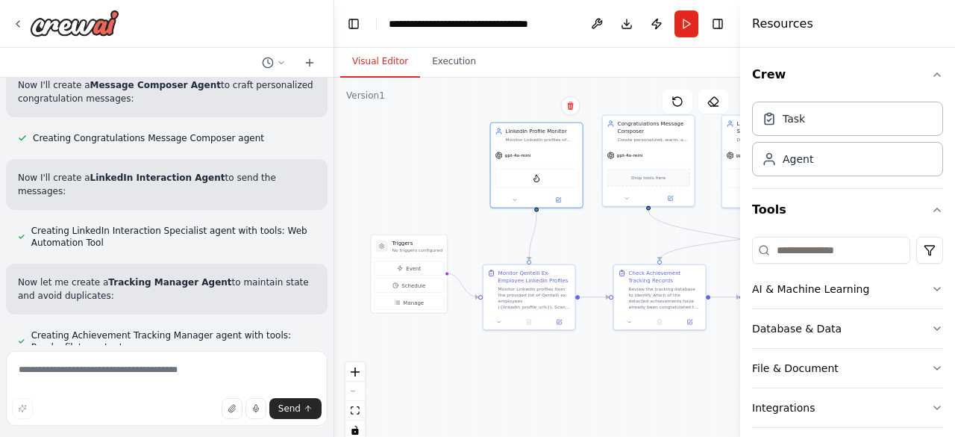
click at [542, 371] on div ".deletable-edge-delete-btn { width: 20px; height: 20px; border: 0px solid #ffff…" at bounding box center [537, 264] width 406 height 373
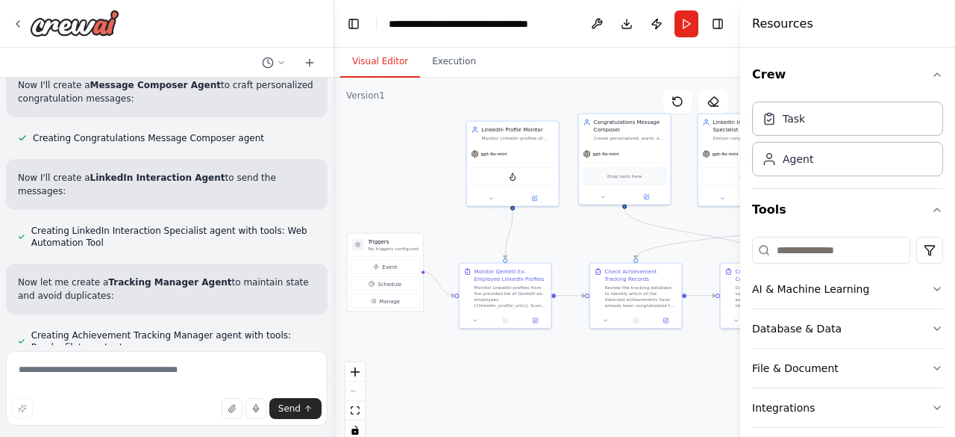
drag, startPoint x: 445, startPoint y: 219, endPoint x: 421, endPoint y: 216, distance: 24.0
click at [421, 216] on div ".deletable-edge-delete-btn { width: 20px; height: 20px; border: 0px solid #ffff…" at bounding box center [537, 264] width 406 height 373
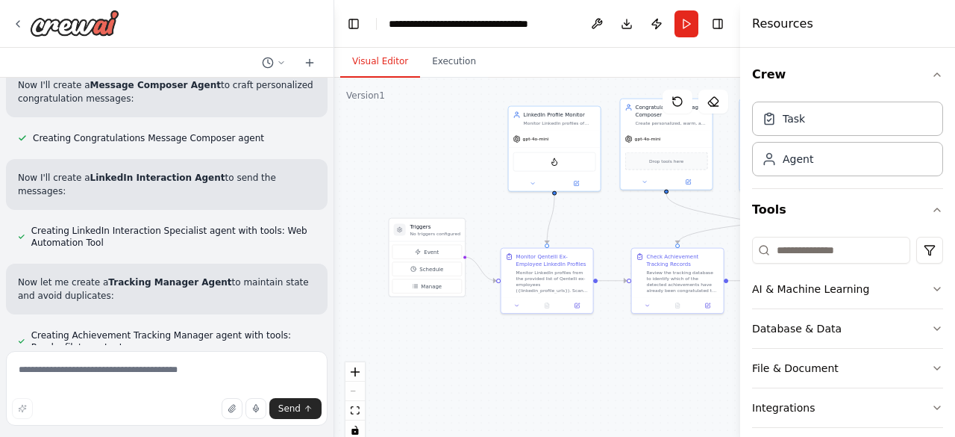
drag, startPoint x: 421, startPoint y: 216, endPoint x: 463, endPoint y: 202, distance: 44.1
click at [463, 202] on div ".deletable-edge-delete-btn { width: 20px; height: 20px; border: 0px solid #ffff…" at bounding box center [537, 264] width 406 height 373
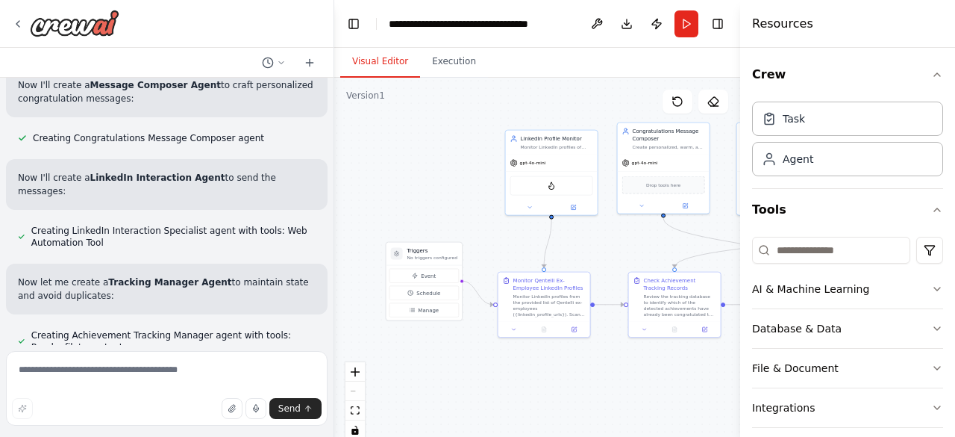
drag, startPoint x: 463, startPoint y: 202, endPoint x: 459, endPoint y: 226, distance: 24.2
click at [459, 226] on div ".deletable-edge-delete-btn { width: 20px; height: 20px; border: 0px solid #ffff…" at bounding box center [537, 264] width 406 height 373
drag, startPoint x: 460, startPoint y: 226, endPoint x: 414, endPoint y: 202, distance: 51.4
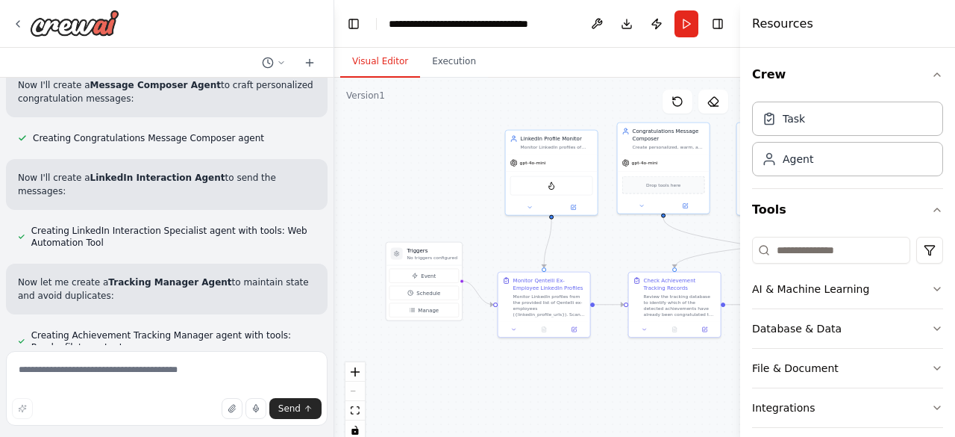
click at [414, 202] on div ".deletable-edge-delete-btn { width: 20px; height: 20px; border: 0px solid #ffff…" at bounding box center [537, 264] width 406 height 373
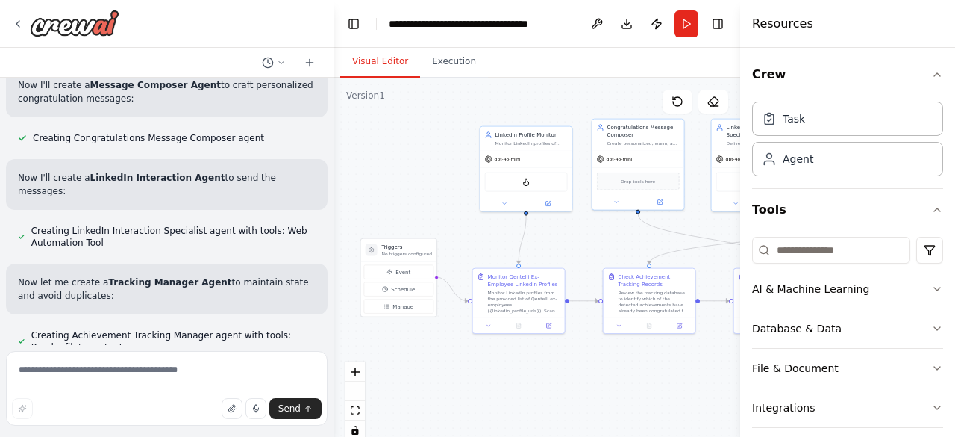
drag, startPoint x: 414, startPoint y: 202, endPoint x: 390, endPoint y: 199, distance: 24.2
click at [390, 199] on div ".deletable-edge-delete-btn { width: 20px; height: 20px; border: 0px solid #ffff…" at bounding box center [537, 264] width 406 height 373
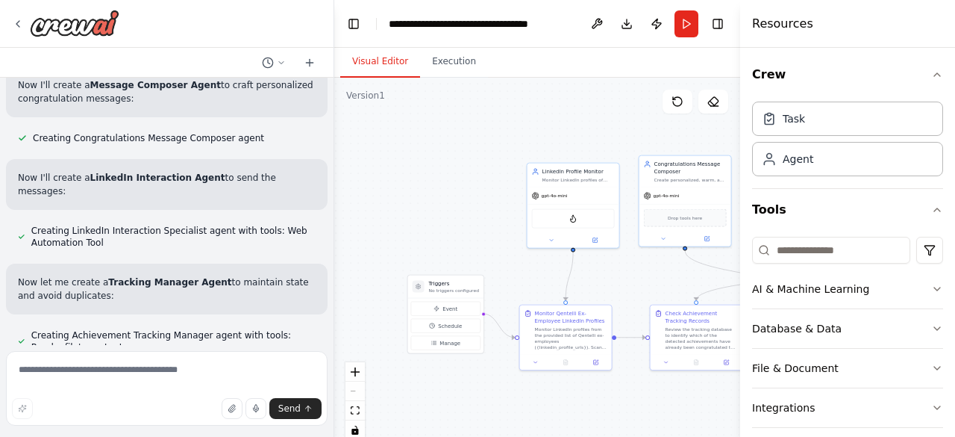
drag, startPoint x: 390, startPoint y: 199, endPoint x: 434, endPoint y: 234, distance: 55.7
click at [434, 234] on div ".deletable-edge-delete-btn { width: 20px; height: 20px; border: 0px solid #ffff…" at bounding box center [537, 264] width 406 height 373
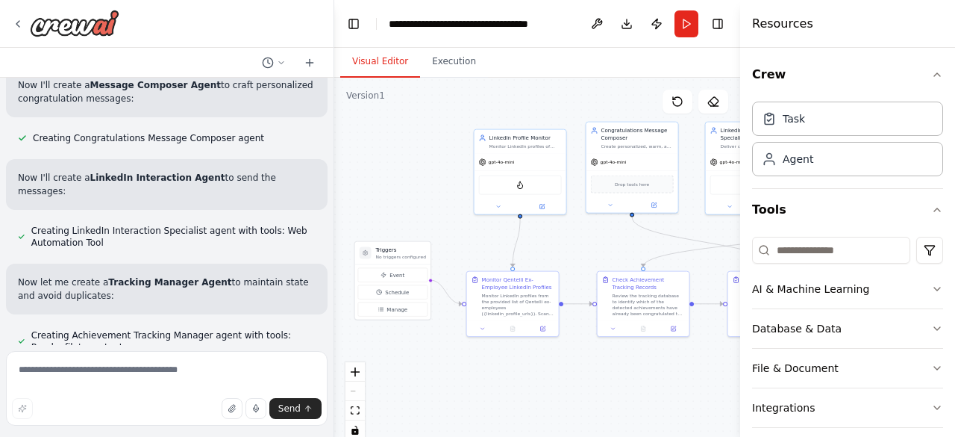
drag, startPoint x: 434, startPoint y: 234, endPoint x: 381, endPoint y: 202, distance: 61.6
click at [381, 202] on div ".deletable-edge-delete-btn { width: 20px; height: 20px; border: 0px solid #ffff…" at bounding box center [537, 264] width 406 height 373
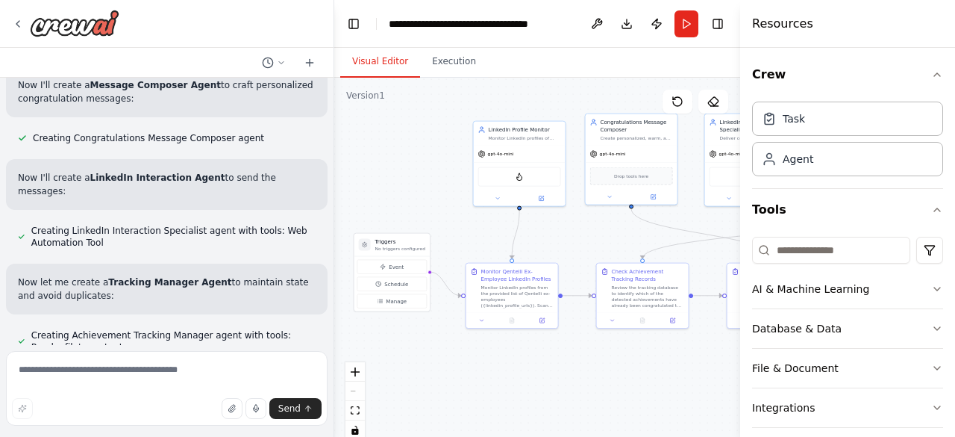
drag, startPoint x: 381, startPoint y: 202, endPoint x: 382, endPoint y: 193, distance: 9.1
click at [382, 193] on div ".deletable-edge-delete-btn { width: 20px; height: 20px; border: 0px solid #ffff…" at bounding box center [537, 264] width 406 height 373
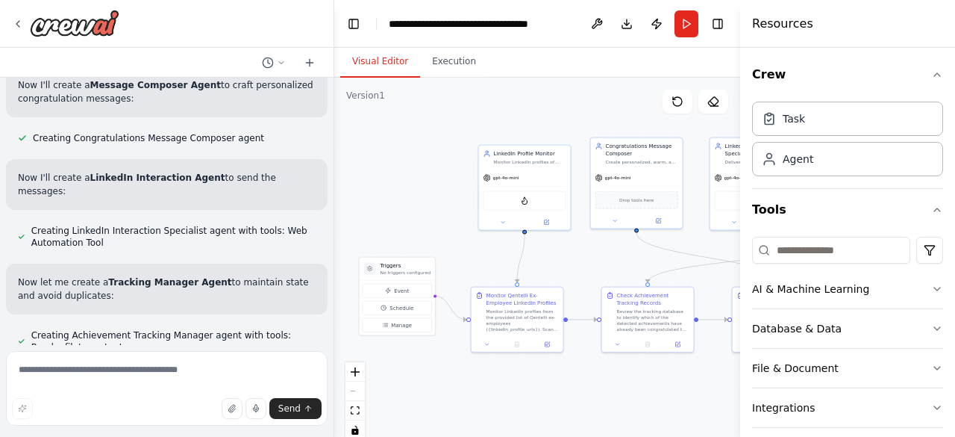
drag, startPoint x: 382, startPoint y: 193, endPoint x: 382, endPoint y: 213, distance: 19.4
click at [382, 213] on div ".deletable-edge-delete-btn { width: 20px; height: 20px; border: 0px solid #ffff…" at bounding box center [537, 264] width 406 height 373
